Goal: Entertainment & Leisure: Consume media (video, audio)

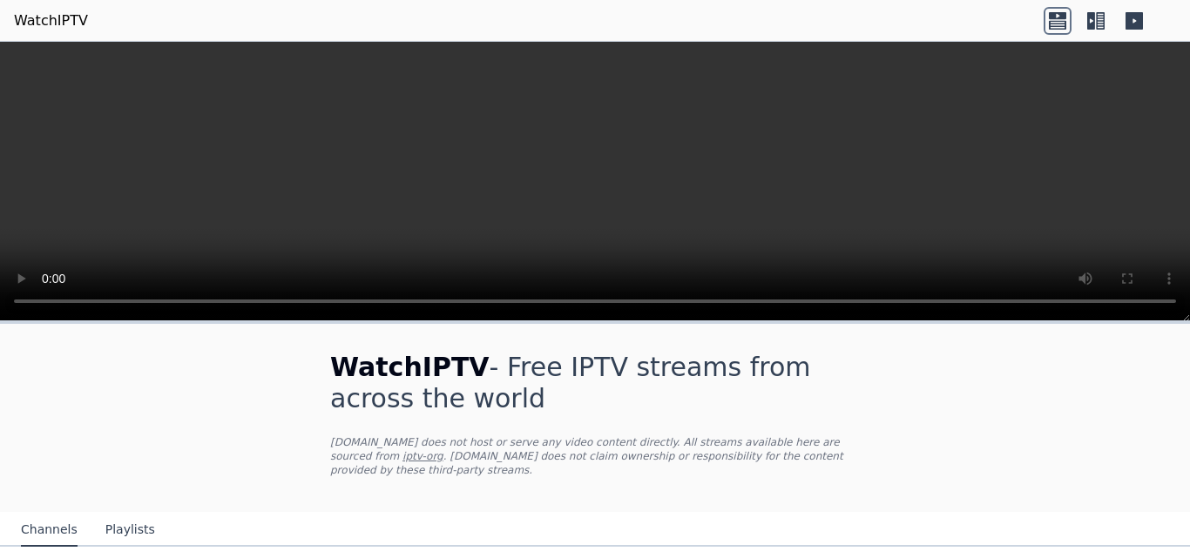
scroll to position [132, 0]
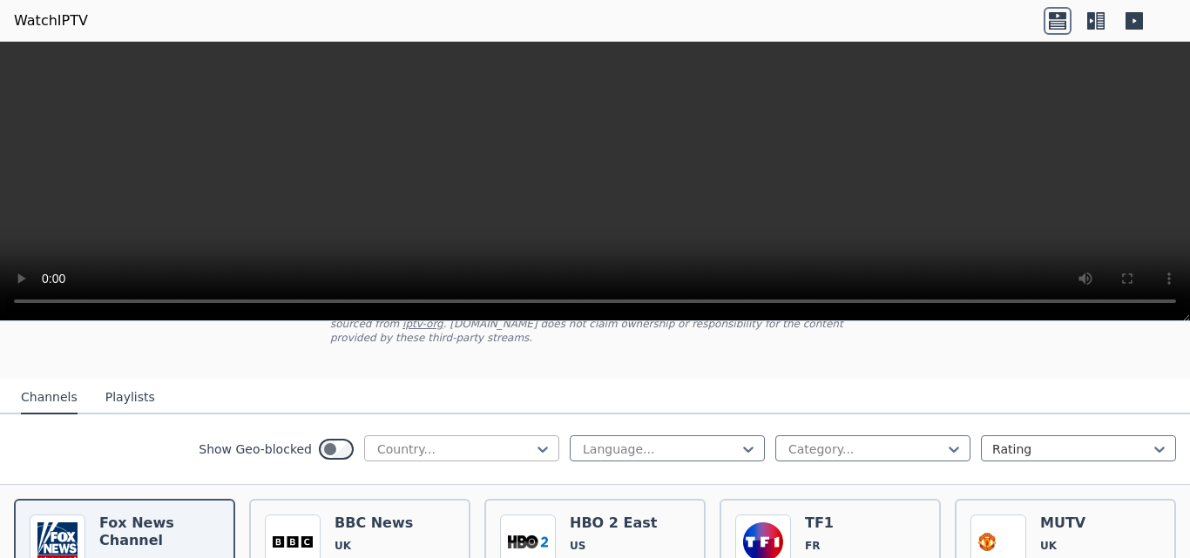
click at [423, 447] on div "Country..." at bounding box center [461, 449] width 195 height 26
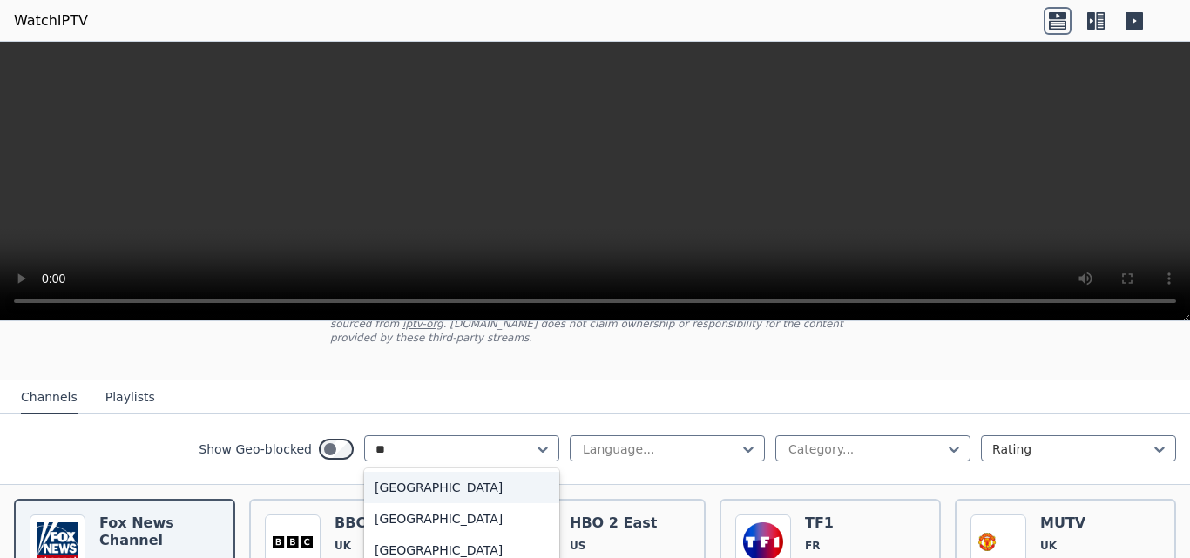
scroll to position [0, 0]
type input "*"
type input "***"
click at [426, 472] on div "[GEOGRAPHIC_DATA]" at bounding box center [461, 487] width 195 height 31
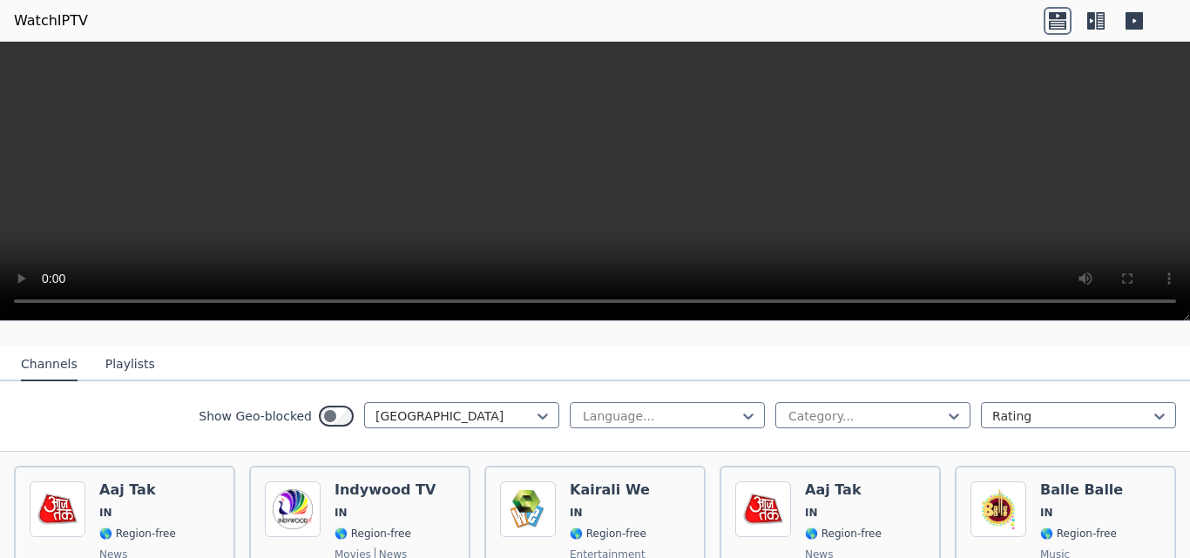
scroll to position [159, 0]
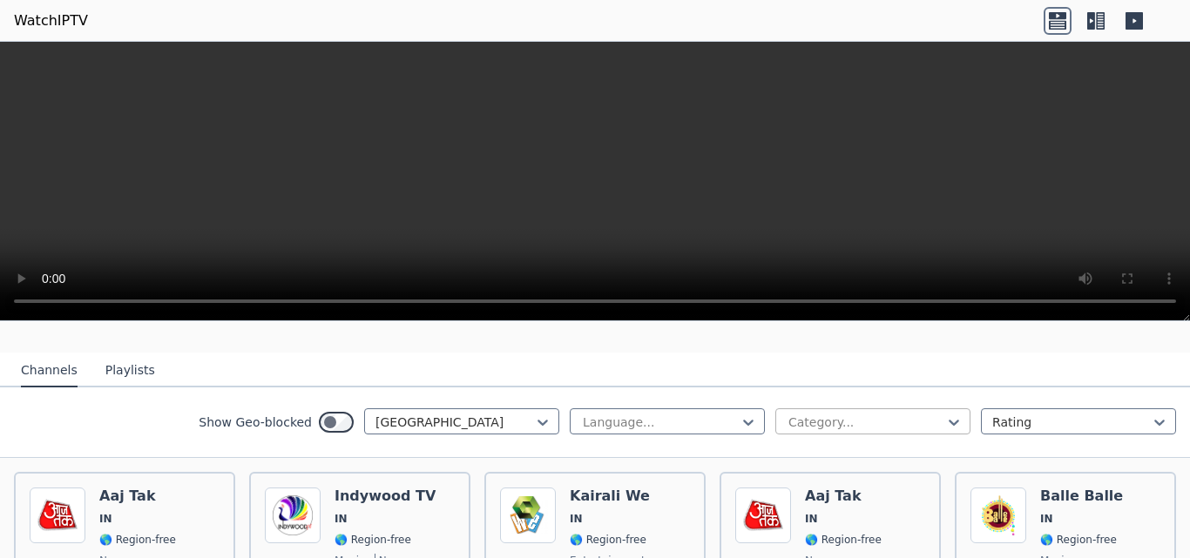
click at [807, 416] on div at bounding box center [866, 422] width 159 height 17
type input "***"
click at [812, 456] on div "Sports" at bounding box center [872, 460] width 195 height 31
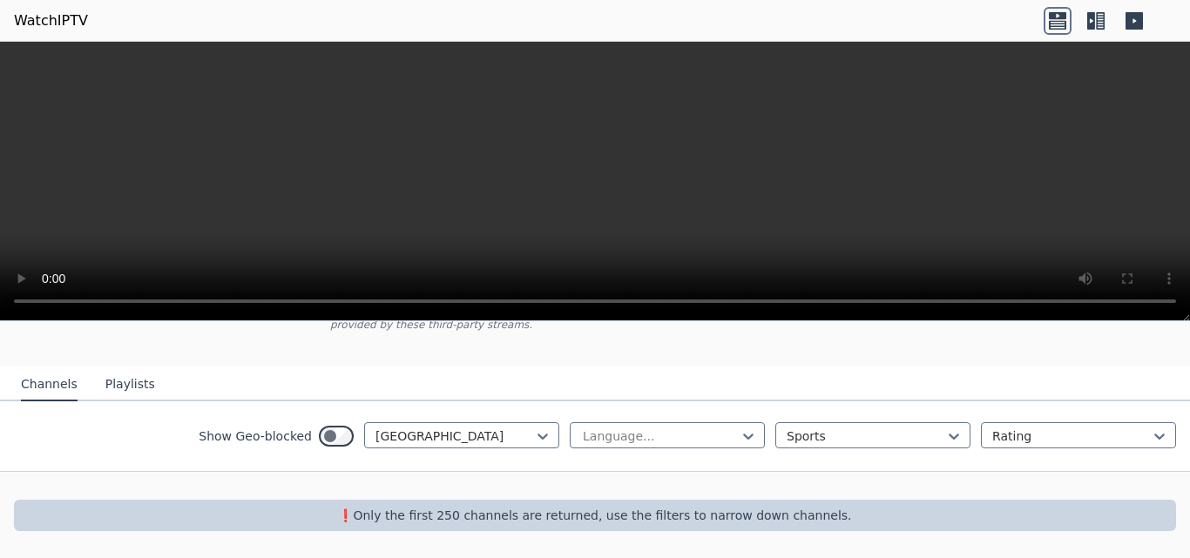
scroll to position [132, 0]
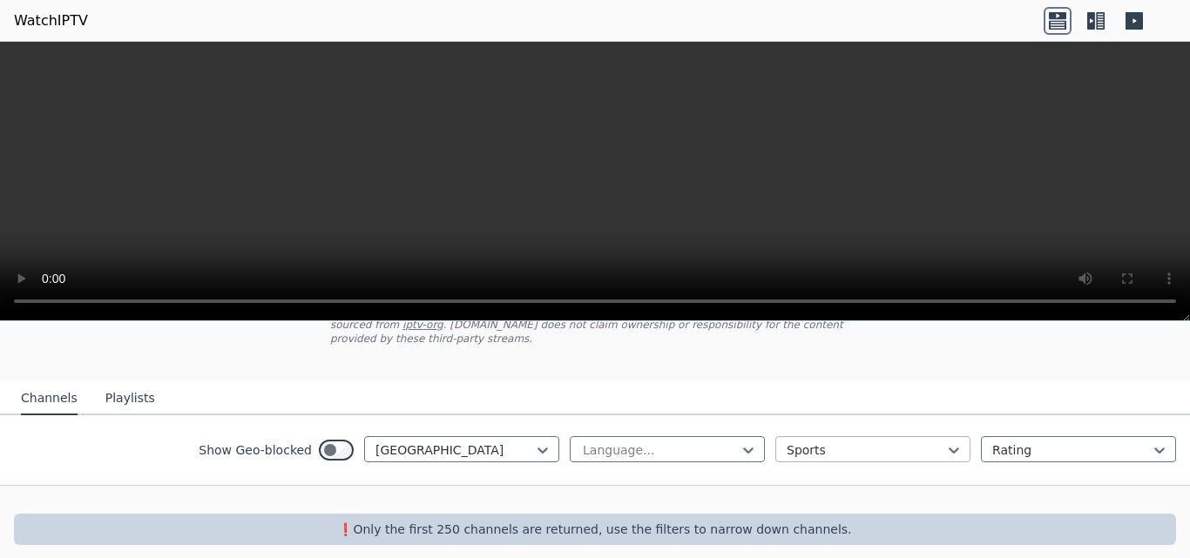
click at [787, 442] on div at bounding box center [866, 450] width 159 height 17
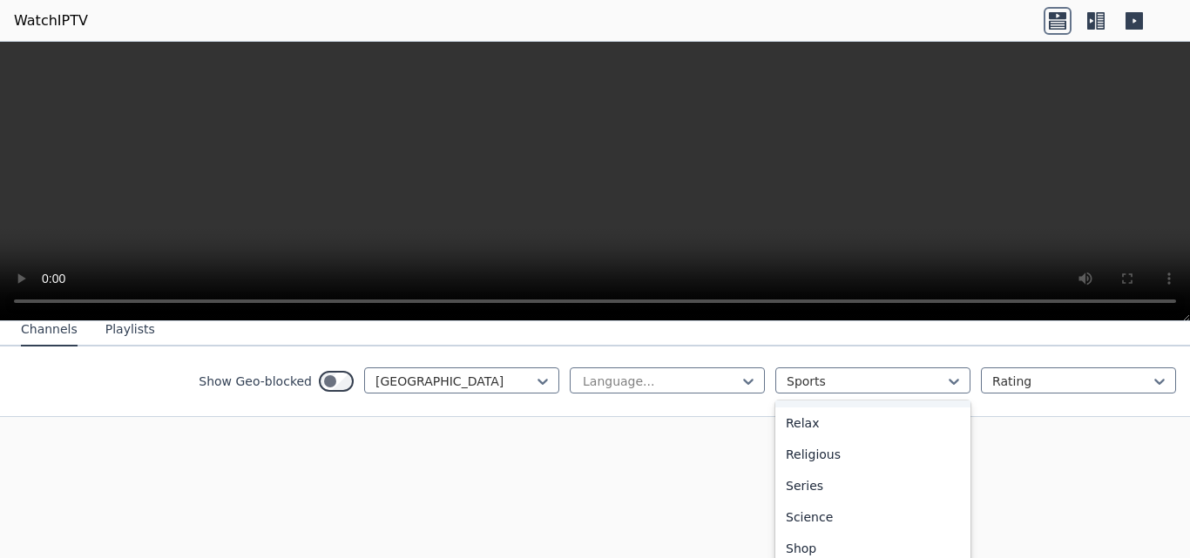
scroll to position [289, 0]
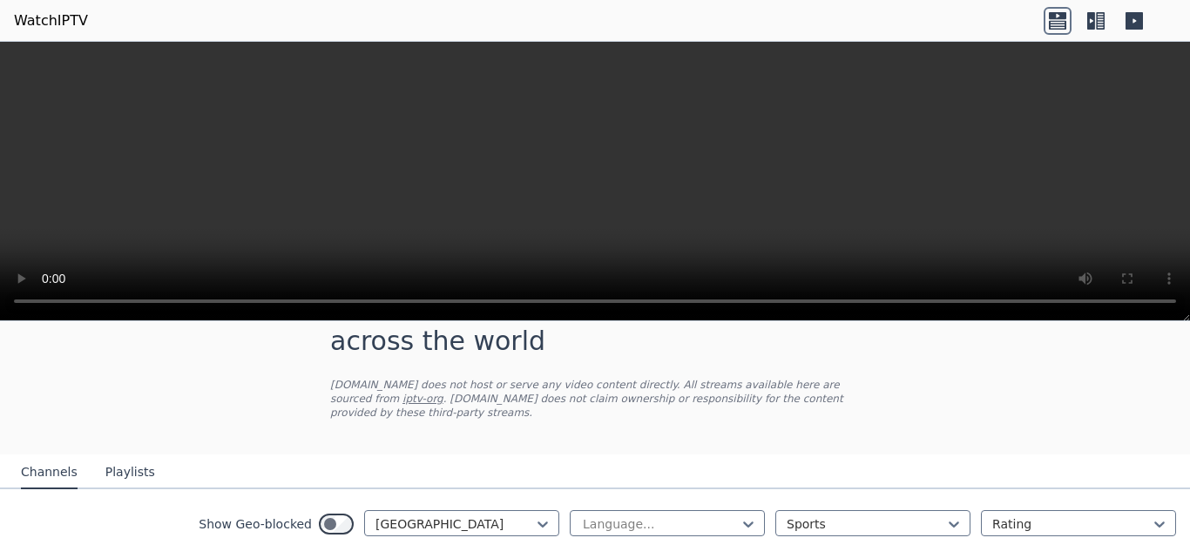
scroll to position [132, 0]
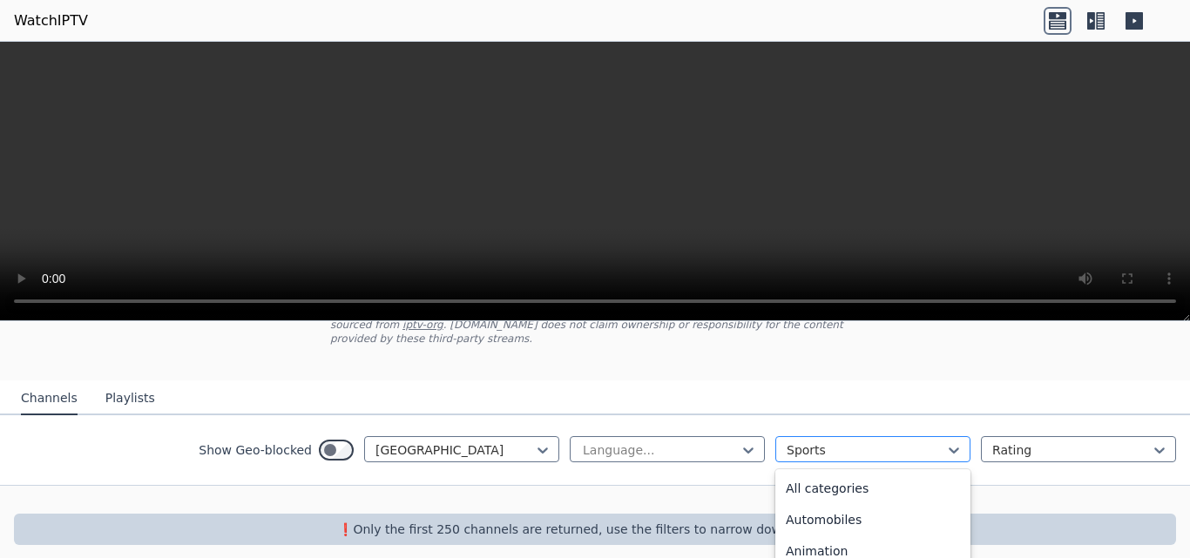
click at [809, 442] on div at bounding box center [866, 450] width 159 height 17
click at [647, 486] on div at bounding box center [595, 500] width 1190 height 28
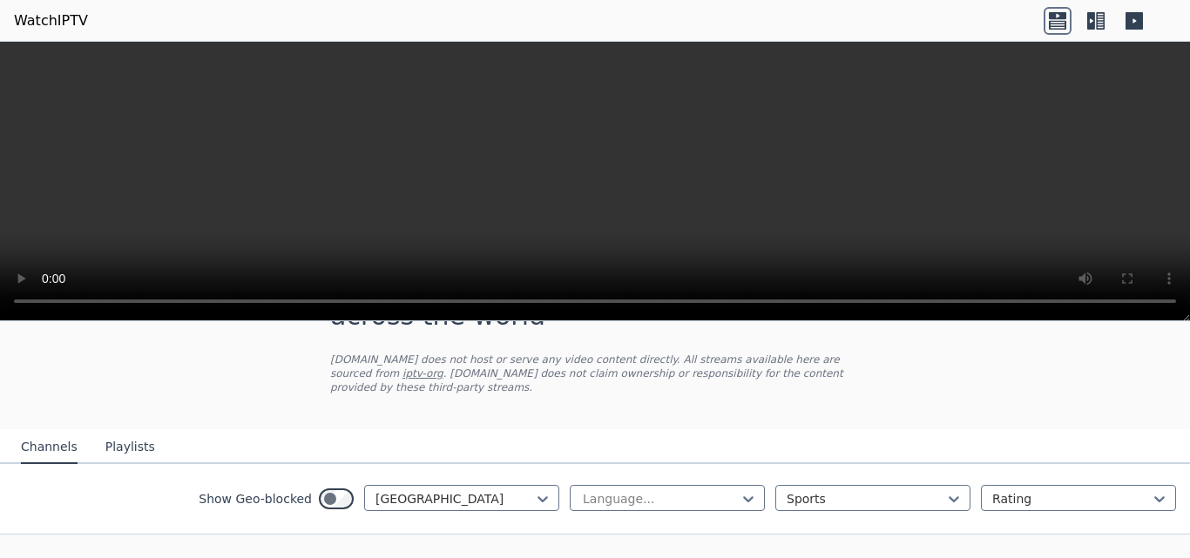
scroll to position [132, 0]
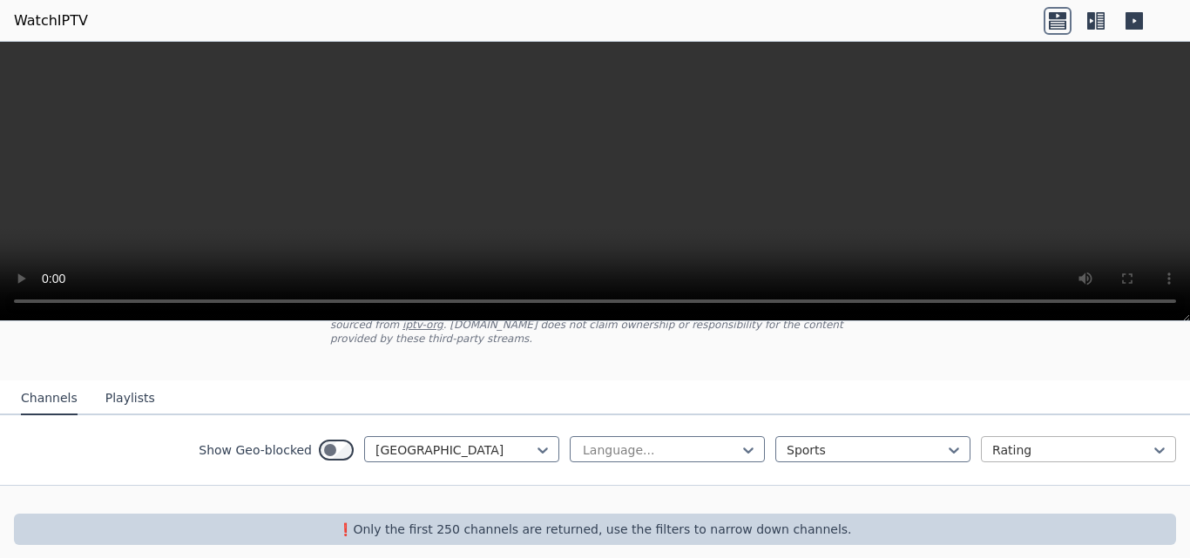
click at [1093, 448] on div "Rating" at bounding box center [1078, 449] width 195 height 26
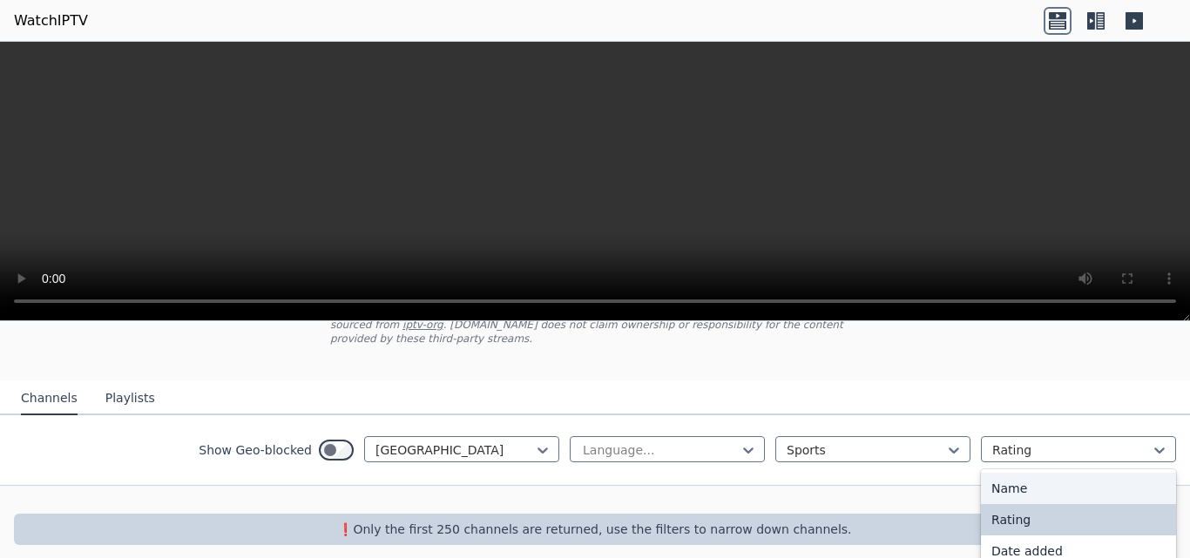
click at [1084, 473] on div "Name" at bounding box center [1078, 488] width 195 height 31
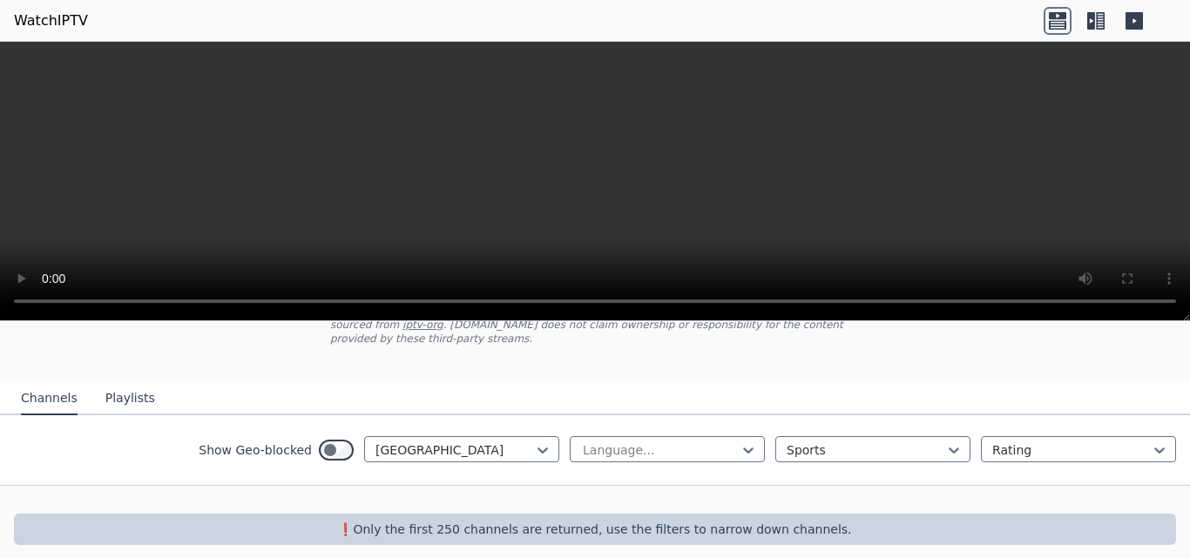
click at [1084, 469] on div "Show Geo-blocked India Language... Sports option Name, selected. Rating" at bounding box center [595, 451] width 1190 height 71
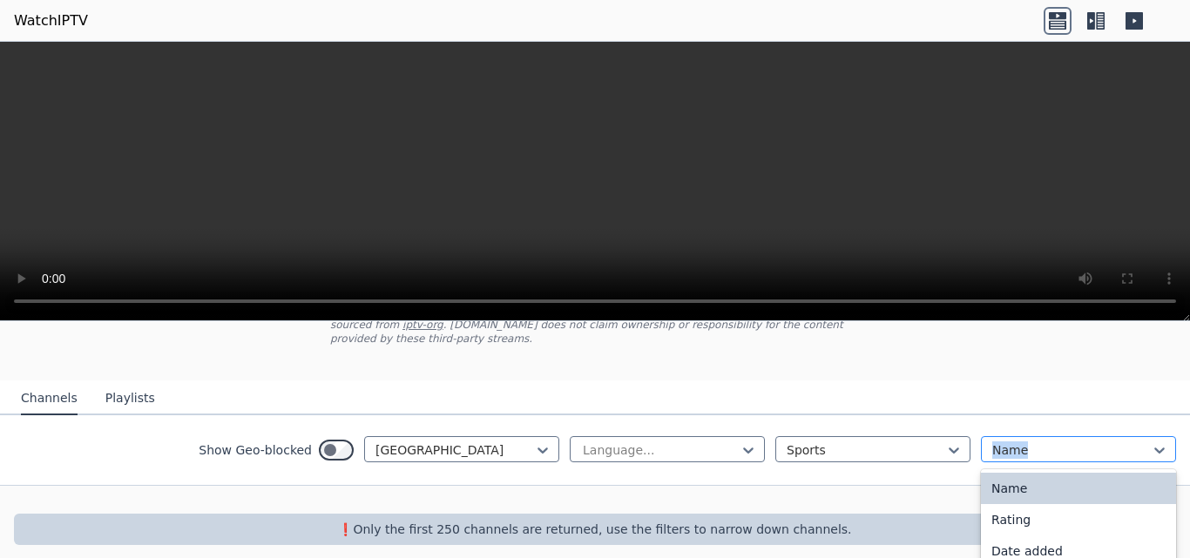
click at [1045, 442] on div at bounding box center [1071, 450] width 159 height 17
click at [870, 442] on div at bounding box center [866, 450] width 159 height 17
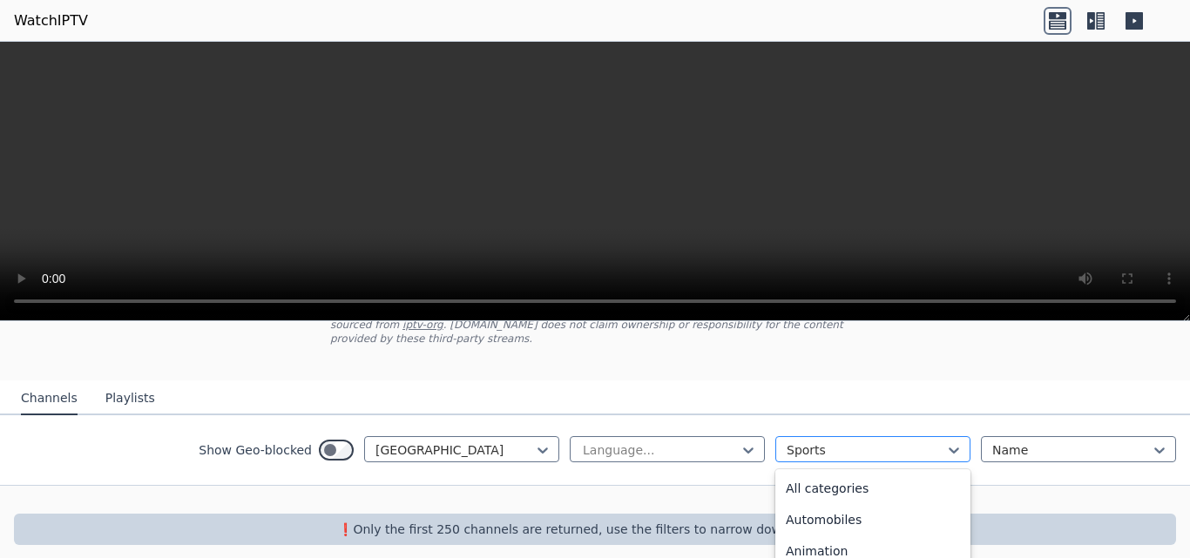
scroll to position [537, 0]
click at [869, 477] on div "News" at bounding box center [872, 485] width 195 height 31
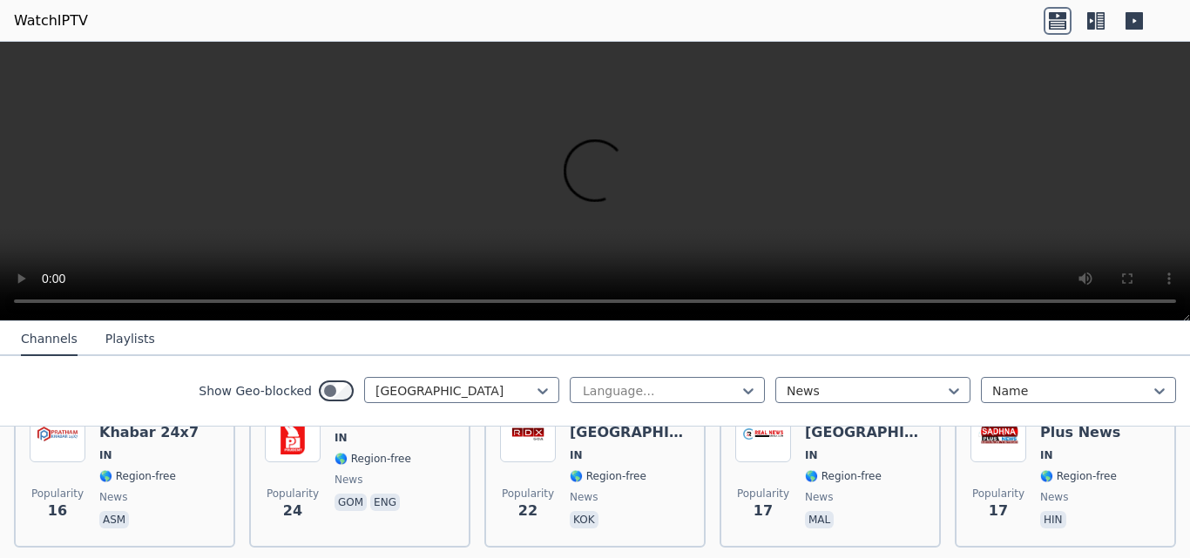
scroll to position [1168, 0]
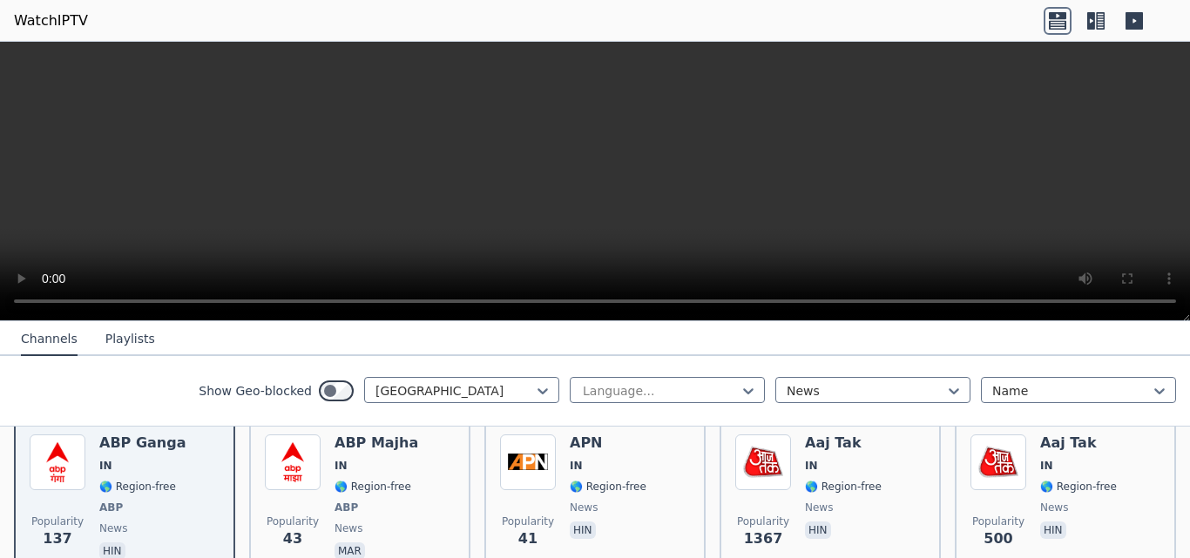
scroll to position [269, 0]
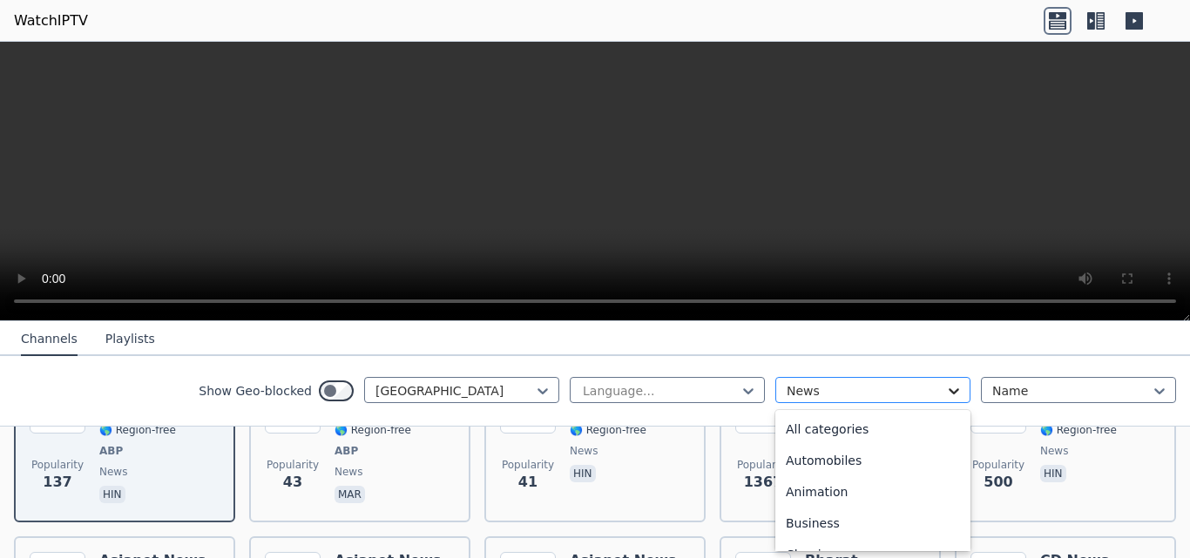
click at [945, 383] on icon at bounding box center [953, 390] width 17 height 17
click at [930, 435] on div "Entertainment" at bounding box center [872, 425] width 195 height 31
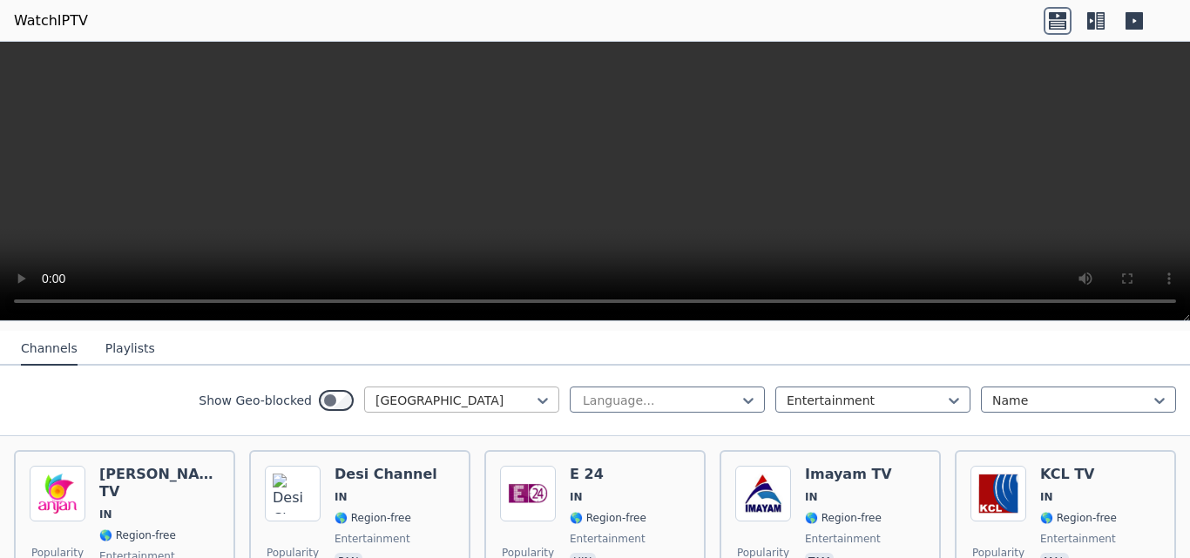
scroll to position [185, 0]
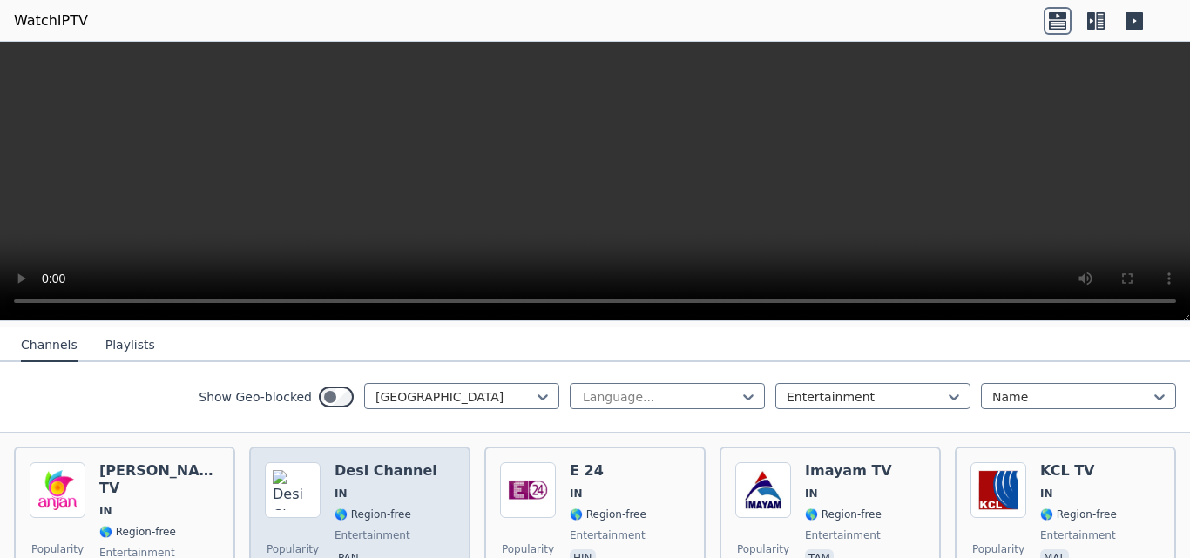
click at [395, 470] on div "Desi Channel IN 🌎 Region-free entertainment pan" at bounding box center [386, 525] width 103 height 125
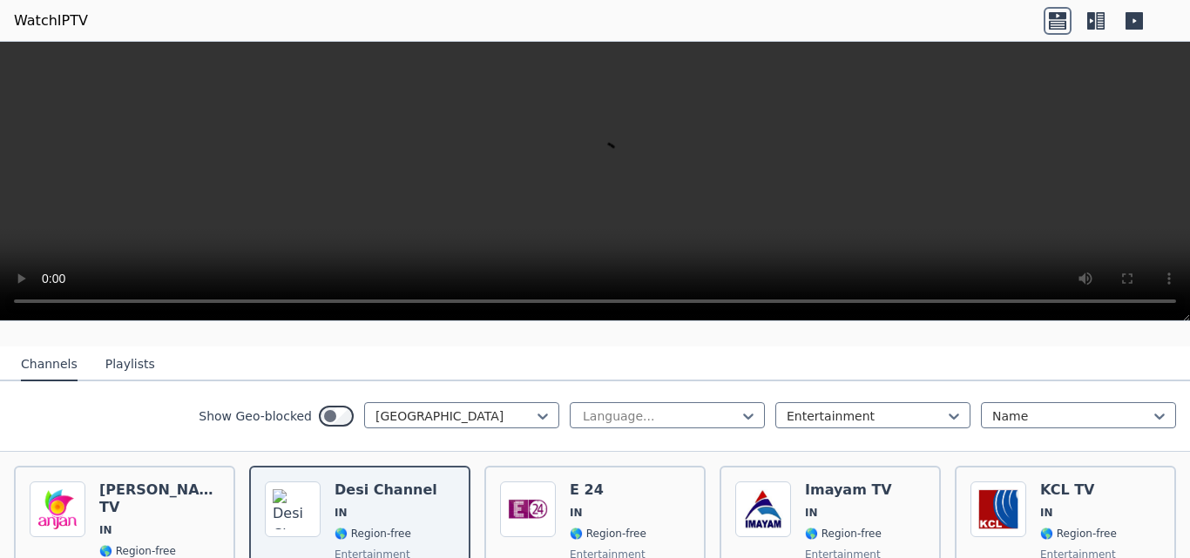
scroll to position [108, 0]
